Goal: Task Accomplishment & Management: Manage account settings

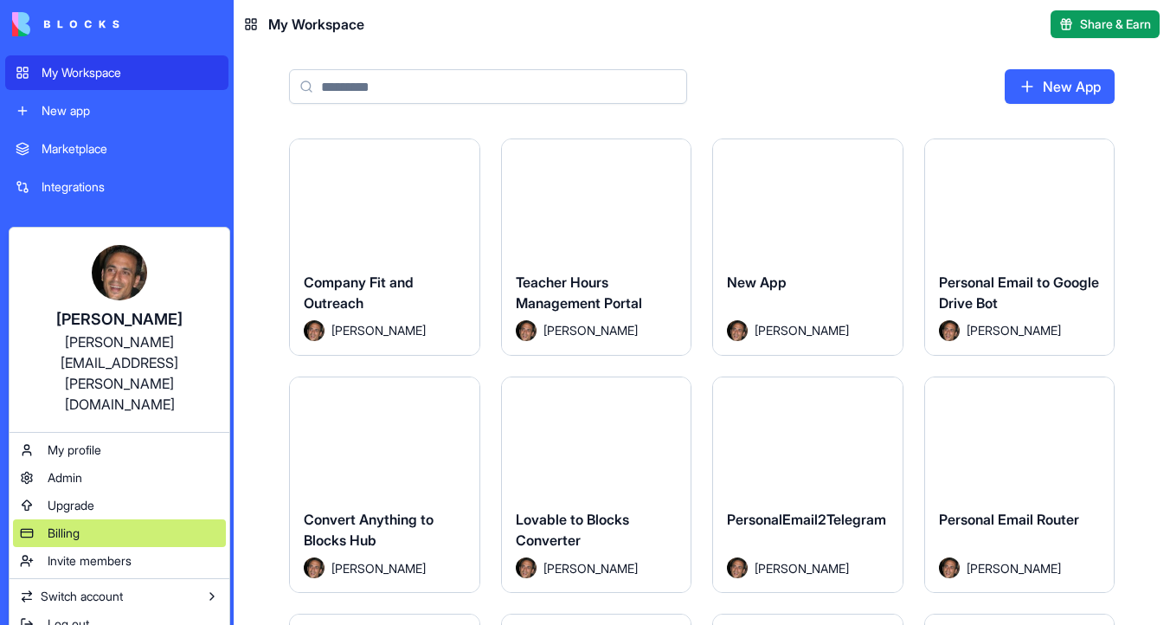
click at [115, 519] on div "Billing" at bounding box center [119, 533] width 213 height 28
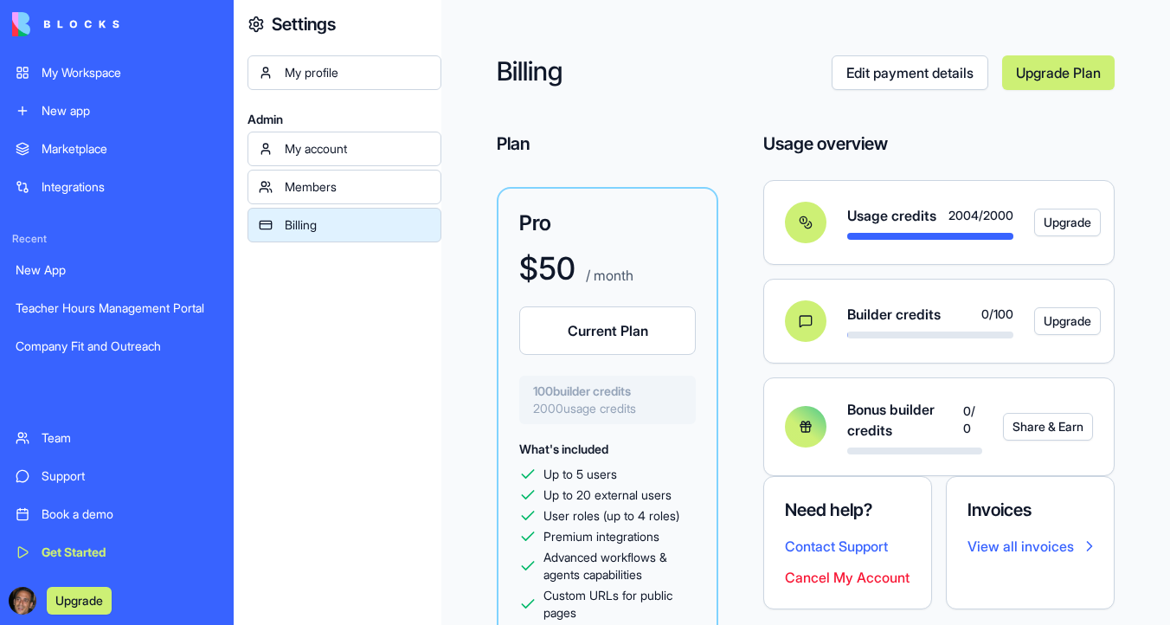
click at [935, 75] on link "Edit payment details" at bounding box center [910, 72] width 157 height 35
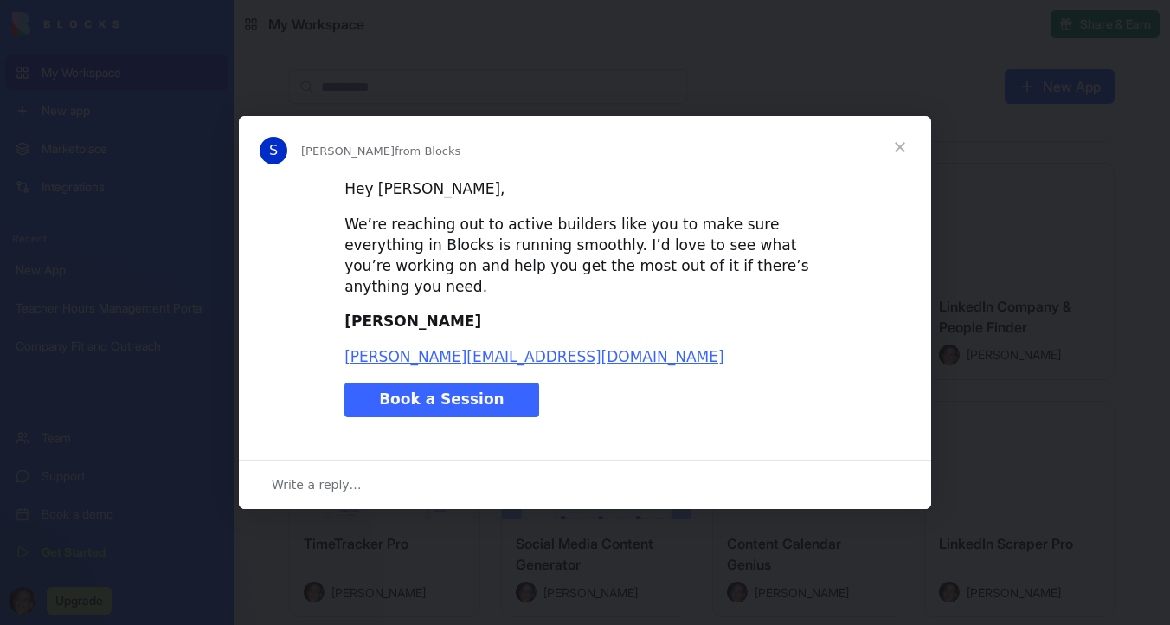
click at [901, 158] on span "Close" at bounding box center [900, 147] width 62 height 62
